Goal: Transaction & Acquisition: Purchase product/service

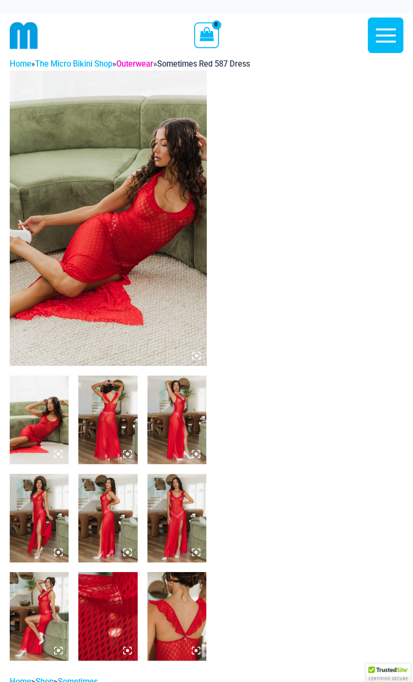
click at [146, 67] on link "Outerwear" at bounding box center [134, 63] width 37 height 9
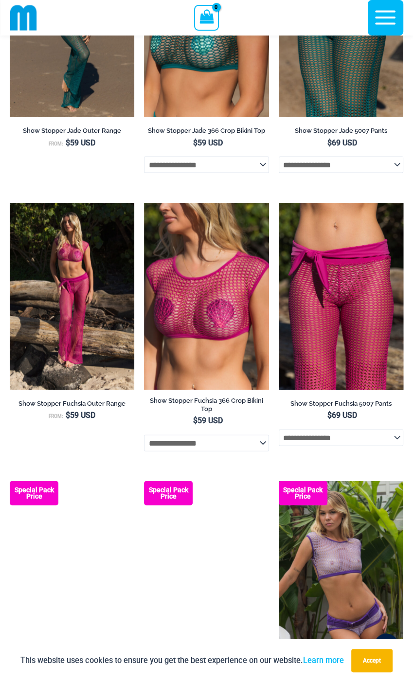
scroll to position [2678, 0]
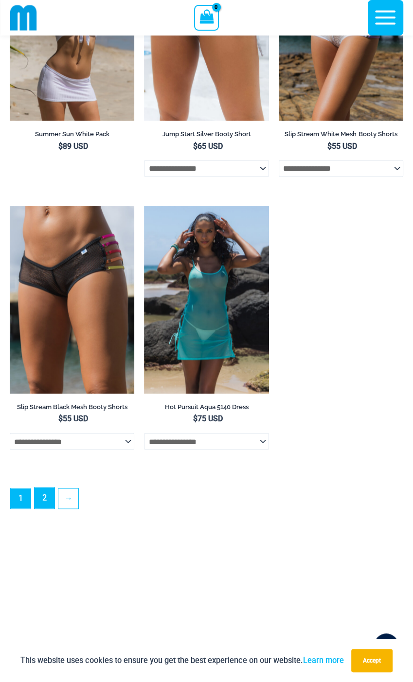
scroll to position [2667, 0]
click at [49, 508] on link "2" at bounding box center [45, 497] width 20 height 21
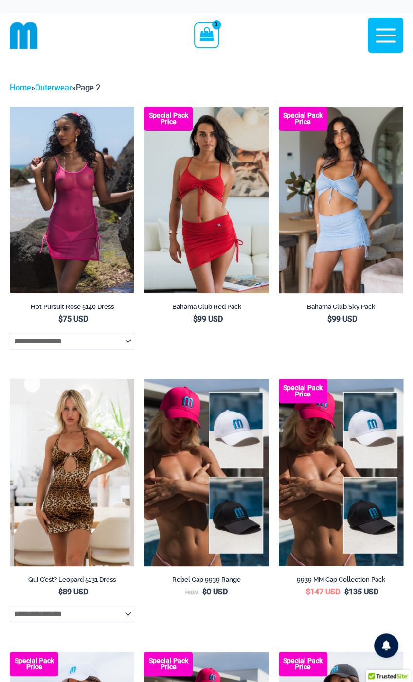
click at [36, 37] on img at bounding box center [24, 35] width 28 height 28
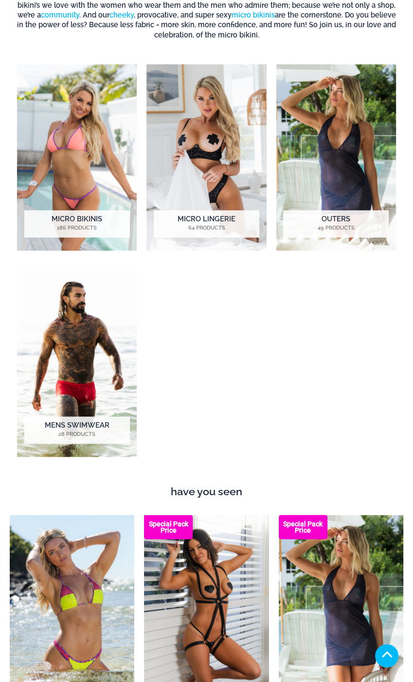
scroll to position [584, 0]
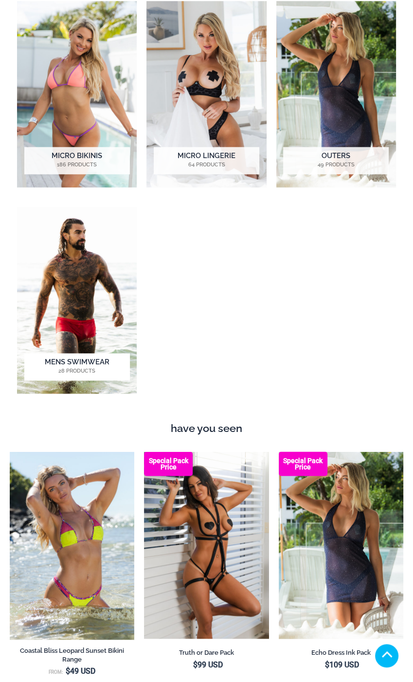
click at [97, 307] on img "Visit product category Mens Swimwear" at bounding box center [77, 300] width 120 height 186
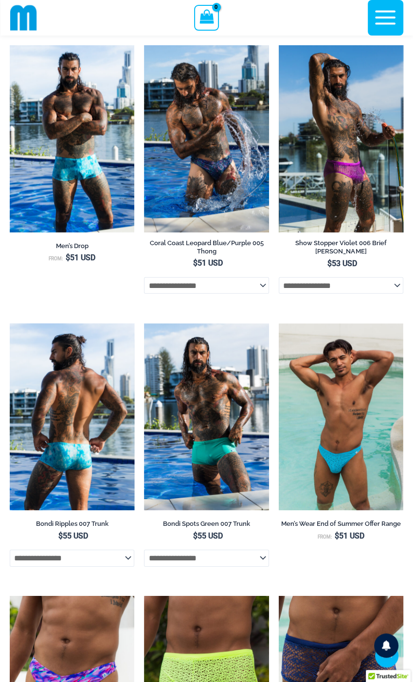
scroll to position [1455, 0]
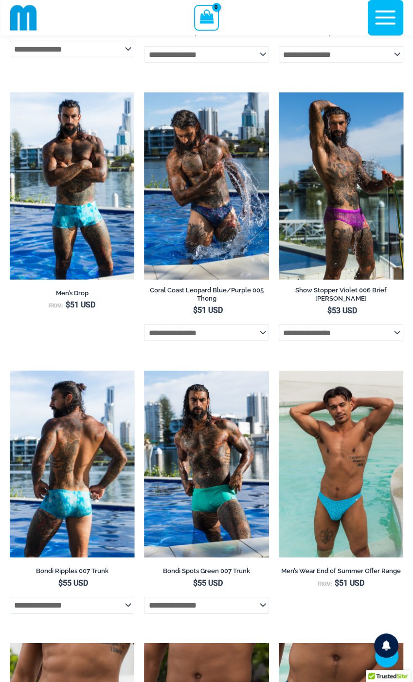
click at [77, 430] on img at bounding box center [72, 464] width 125 height 187
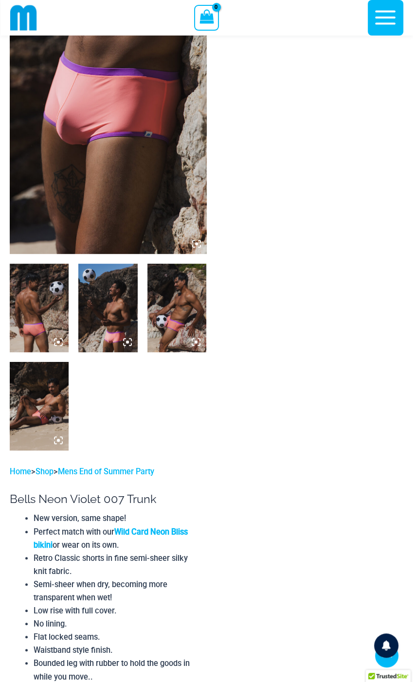
scroll to position [77, 0]
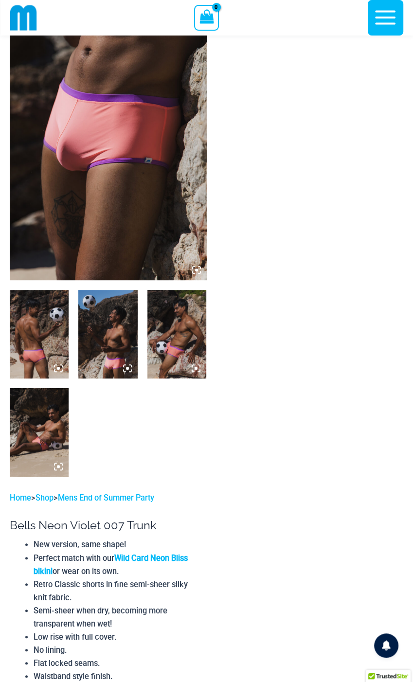
click at [129, 363] on img at bounding box center [107, 334] width 59 height 89
click at [117, 340] on img at bounding box center [107, 334] width 59 height 89
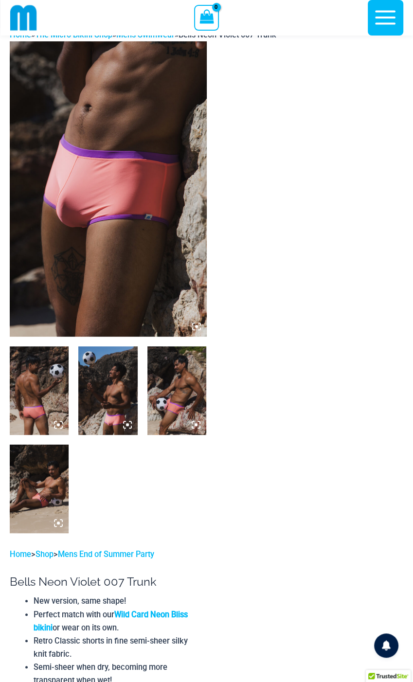
scroll to position [0, 0]
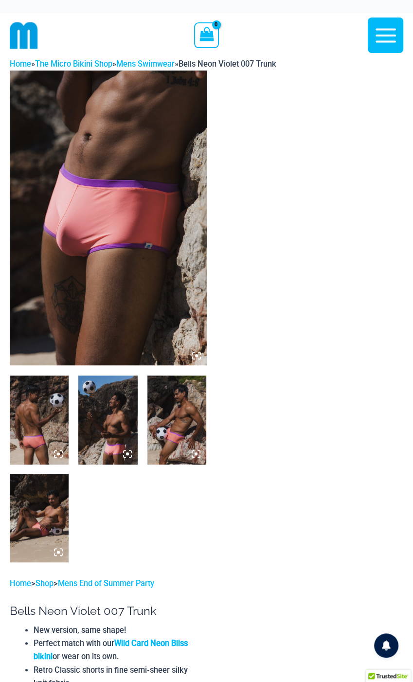
click at [99, 400] on img at bounding box center [107, 420] width 59 height 89
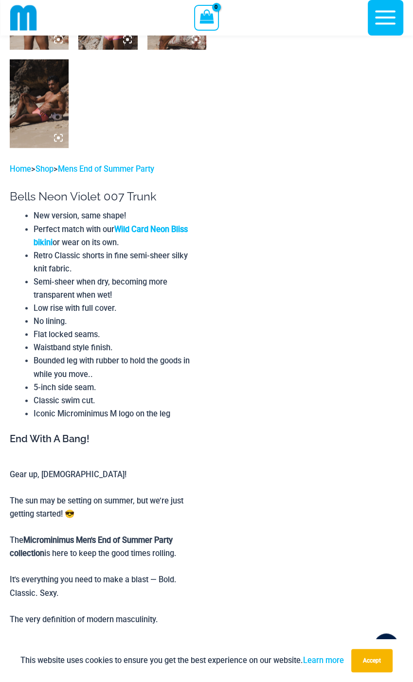
scroll to position [529, 0]
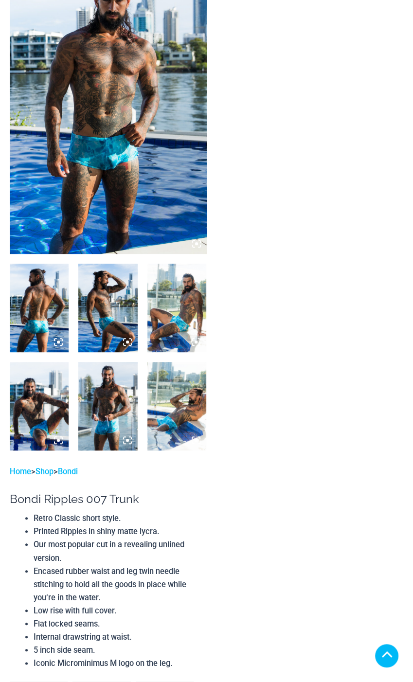
scroll to position [97, 0]
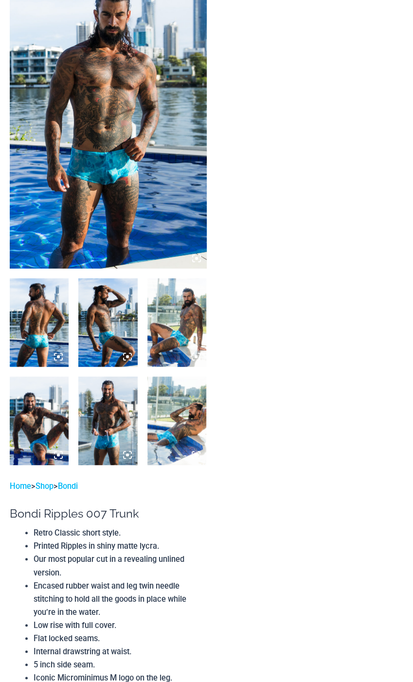
click at [104, 178] on img at bounding box center [108, 120] width 197 height 295
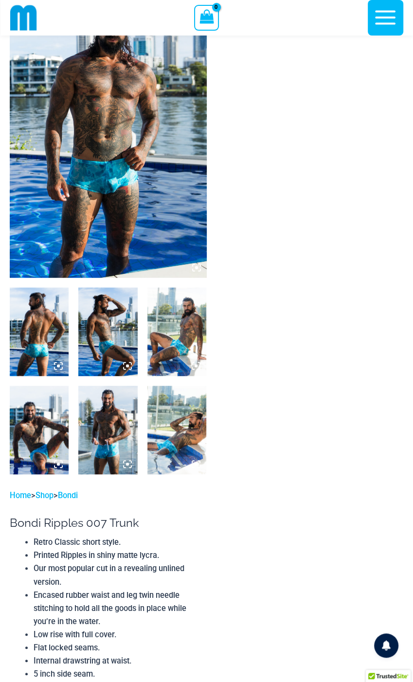
scroll to position [91, 0]
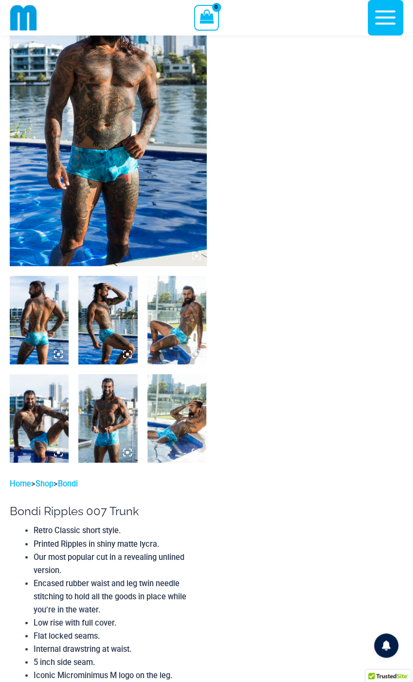
click at [173, 329] on img at bounding box center [176, 320] width 59 height 89
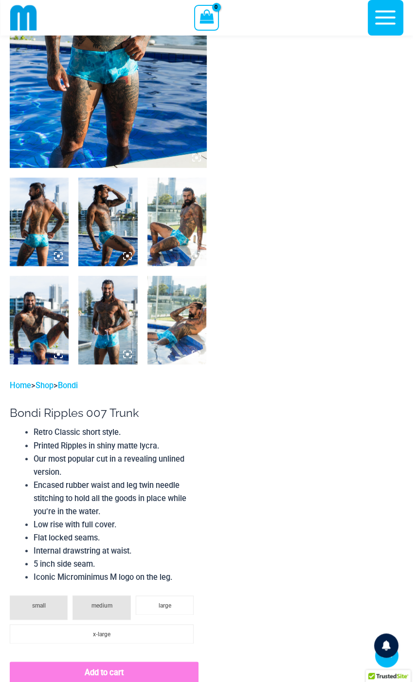
scroll to position [237, 0]
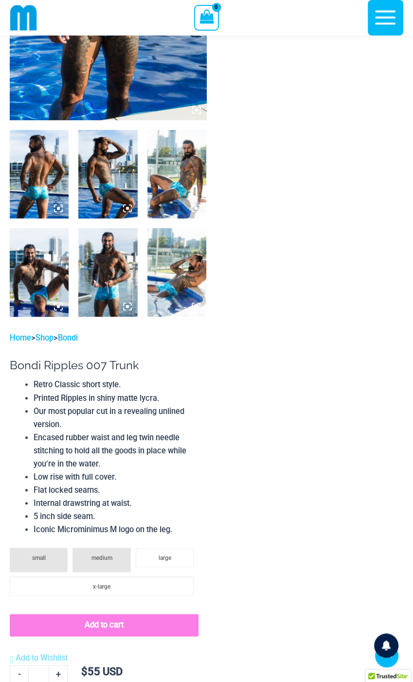
click at [58, 205] on icon at bounding box center [58, 208] width 9 height 9
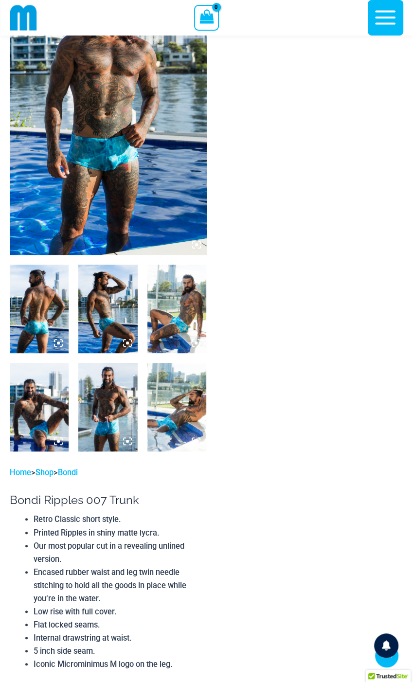
scroll to position [42, 0]
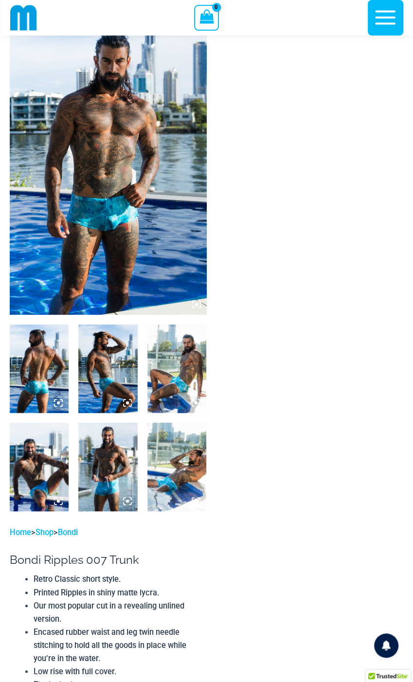
click at [109, 215] on img at bounding box center [108, 166] width 197 height 295
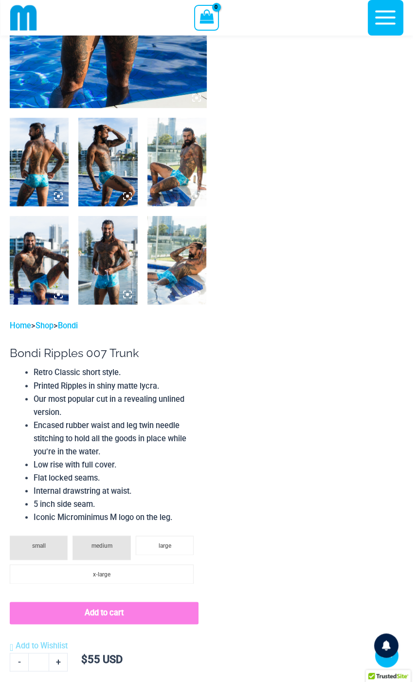
scroll to position [237, 0]
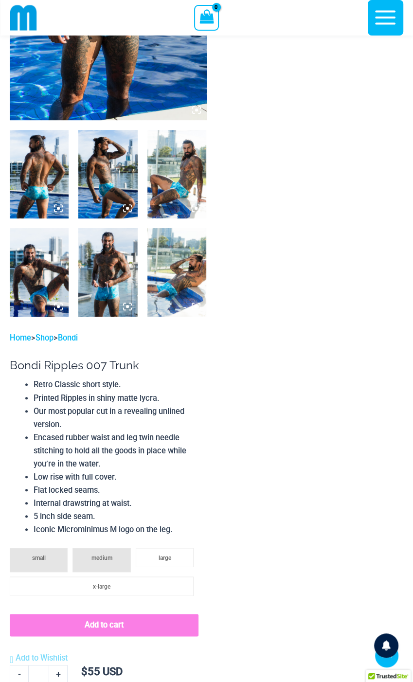
click at [117, 275] on img at bounding box center [107, 272] width 59 height 89
click at [118, 268] on img at bounding box center [107, 272] width 59 height 89
click at [129, 208] on icon at bounding box center [127, 208] width 9 height 9
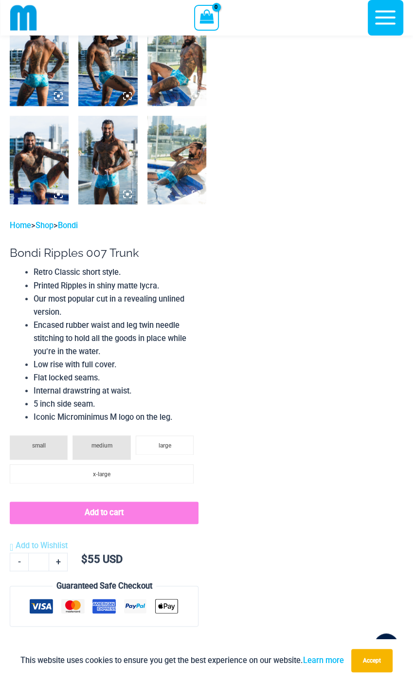
scroll to position [327, 0]
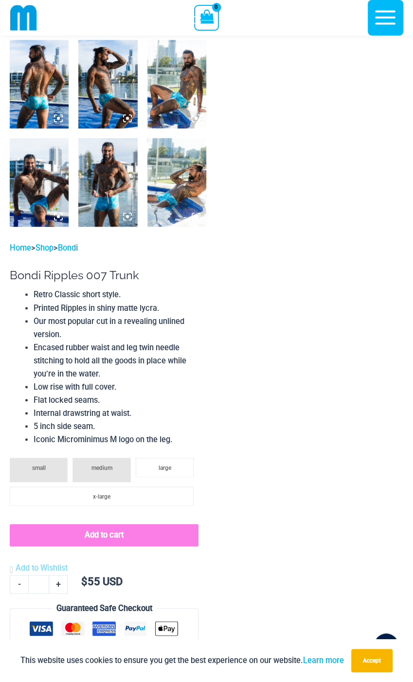
click at [185, 187] on img at bounding box center [176, 182] width 59 height 89
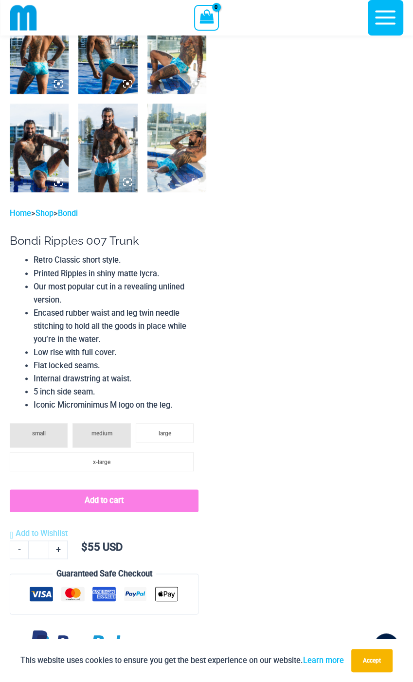
scroll to position [522, 0]
